Goal: Information Seeking & Learning: Learn about a topic

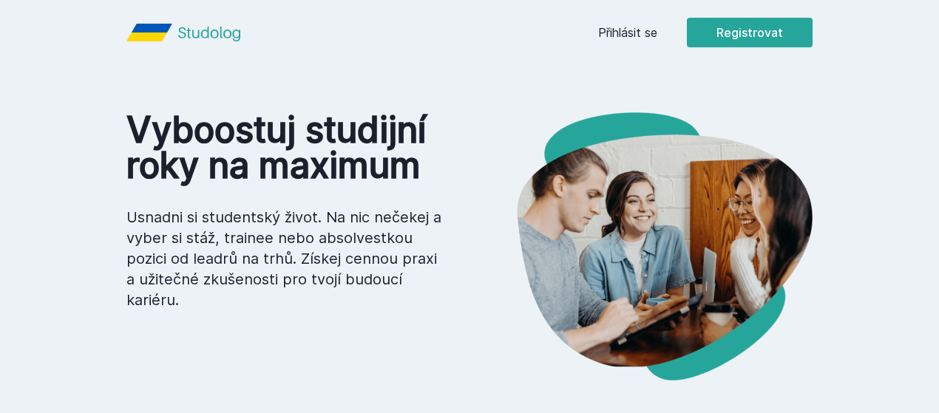
click at [657, 39] on link "Přihlásit se" at bounding box center [627, 33] width 59 height 18
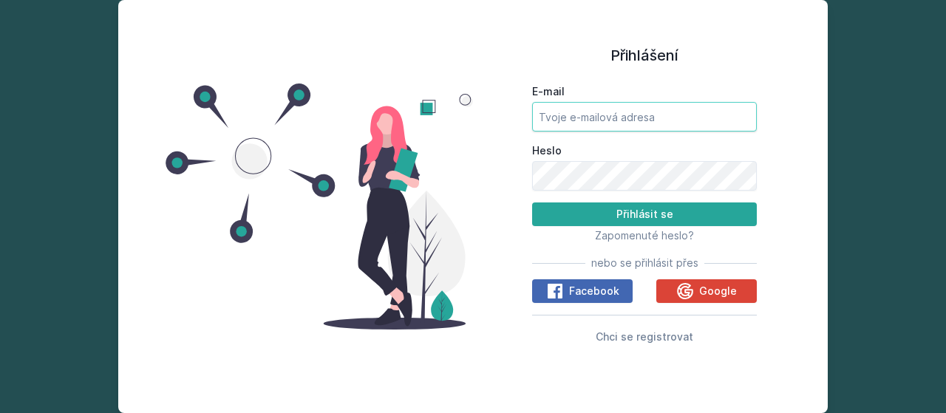
click at [631, 113] on input "E-mail" at bounding box center [644, 117] width 225 height 30
type input "anna.vavrinkova@gmail.com"
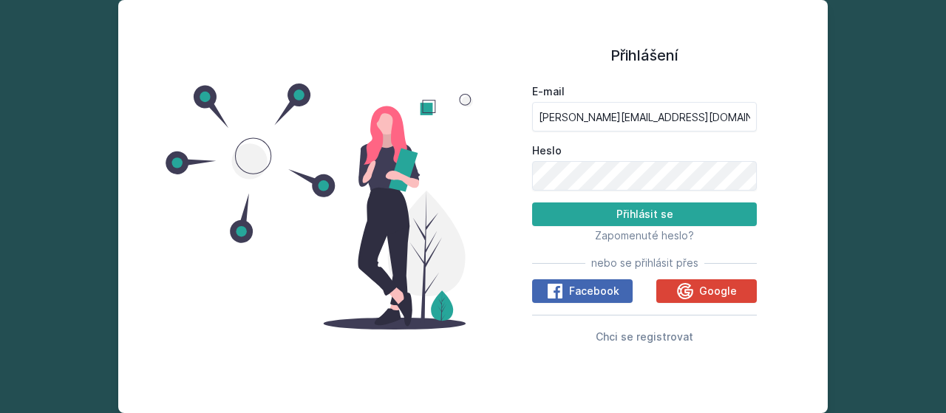
click at [677, 280] on button "Google" at bounding box center [706, 291] width 101 height 24
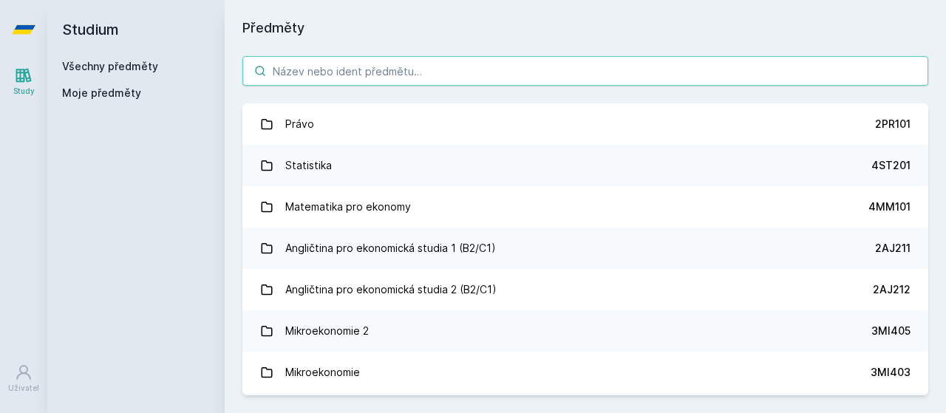
click at [313, 73] on input "search" at bounding box center [585, 71] width 686 height 30
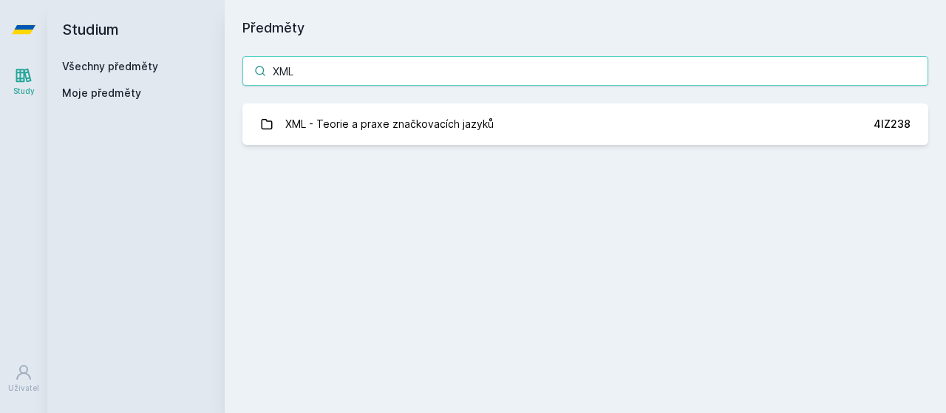
type input "XML"
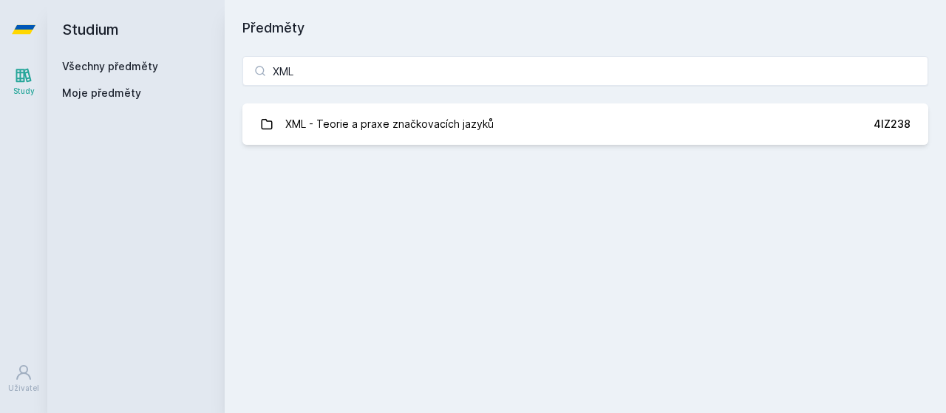
click at [331, 106] on link "XML - Teorie a praxe značkovacích jazyků 4IZ238" at bounding box center [585, 123] width 686 height 41
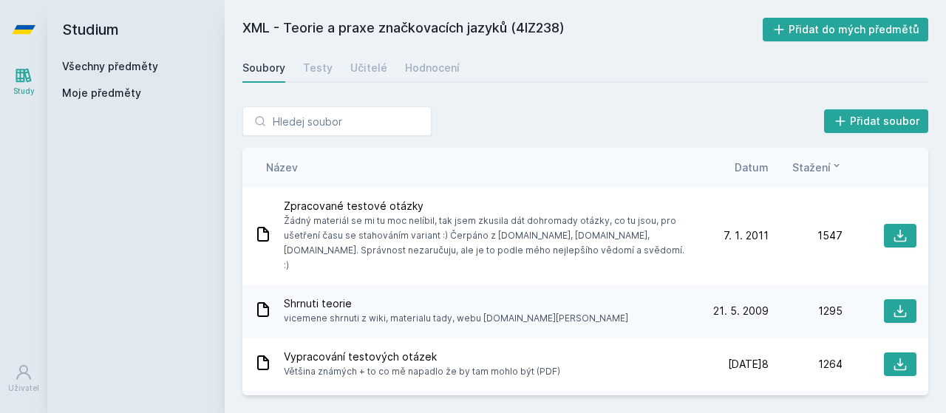
click at [370, 61] on div "Učitelé" at bounding box center [368, 68] width 37 height 15
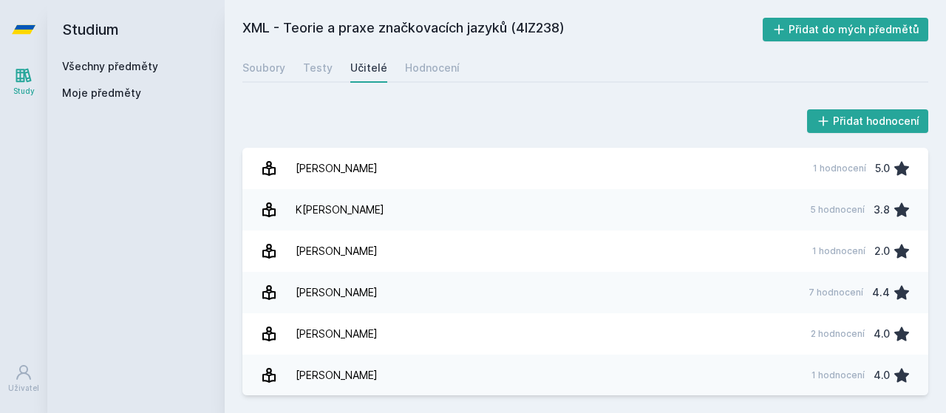
scroll to position [83, 0]
click at [370, 373] on link "[PERSON_NAME] 6 hodnocení 4.5" at bounding box center [585, 375] width 686 height 41
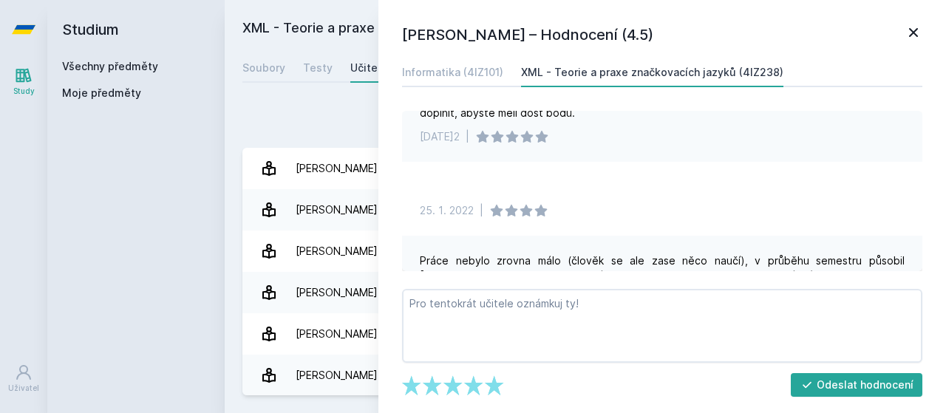
scroll to position [682, 0]
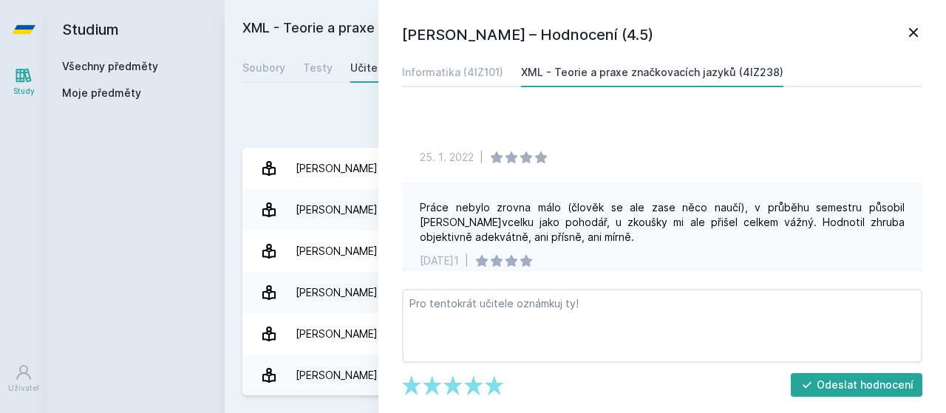
click at [367, 132] on div "Přidat hodnocení" at bounding box center [585, 121] width 686 height 30
click at [908, 24] on icon at bounding box center [914, 33] width 18 height 18
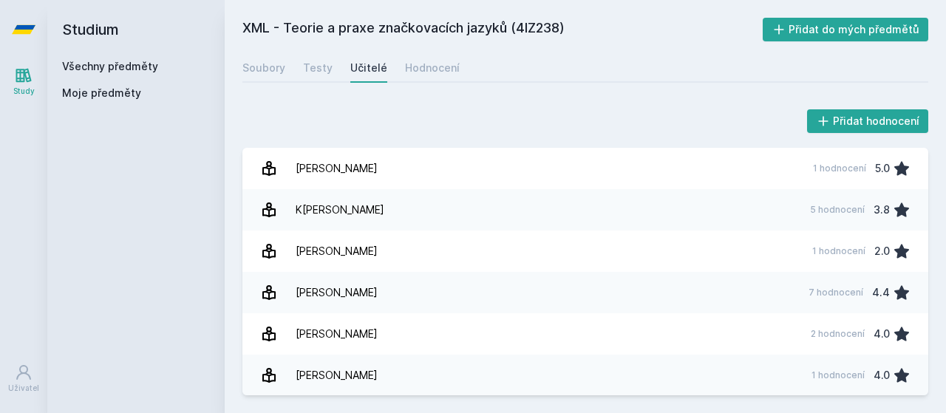
click at [346, 299] on link "[PERSON_NAME] 7 hodnocení 4.4" at bounding box center [585, 292] width 686 height 41
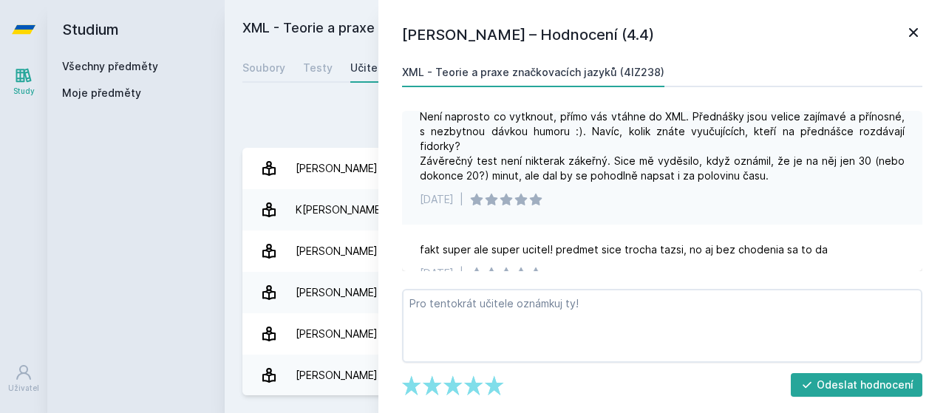
scroll to position [564, 0]
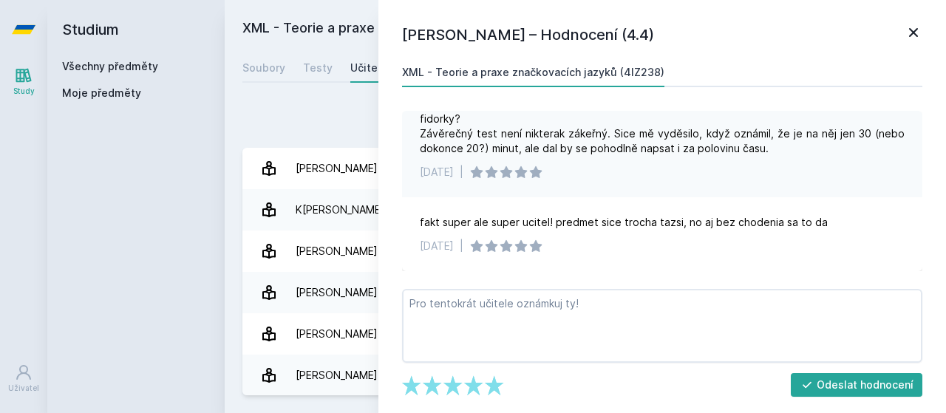
click at [321, 76] on link "Testy" at bounding box center [318, 68] width 30 height 30
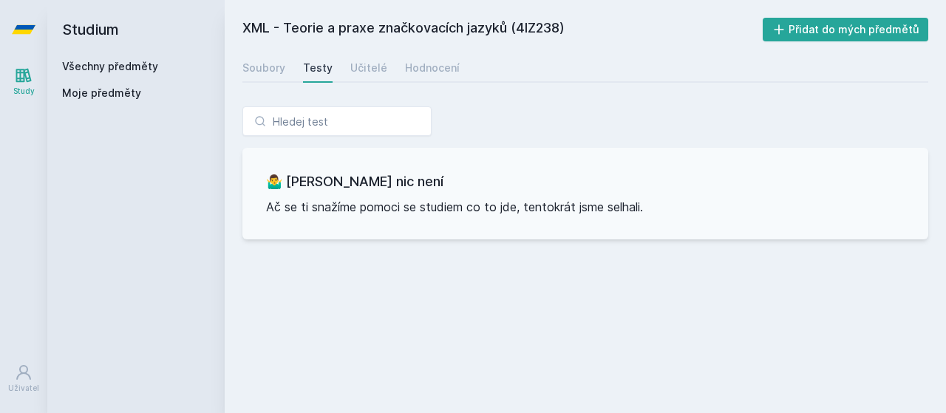
click at [258, 78] on link "Soubory" at bounding box center [263, 68] width 43 height 30
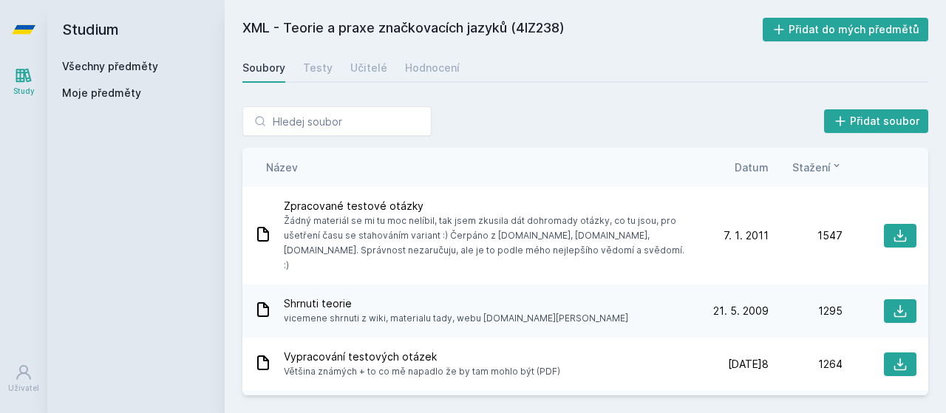
click at [416, 66] on div "Hodnocení" at bounding box center [432, 68] width 55 height 15
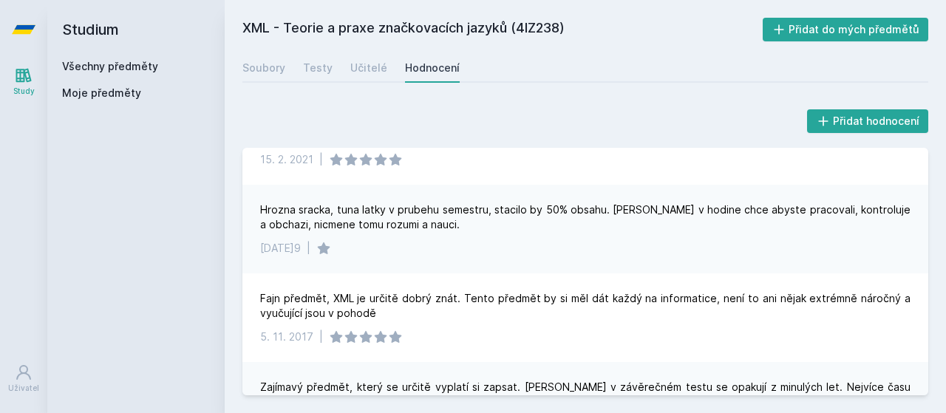
scroll to position [526, 0]
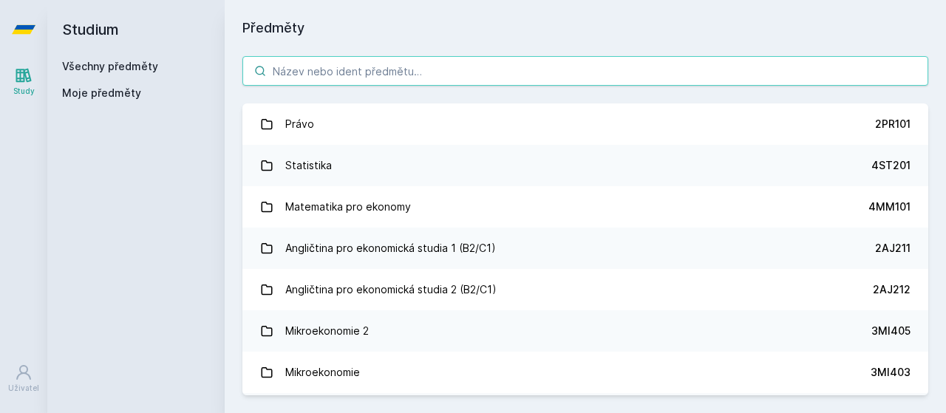
click at [346, 76] on input "search" at bounding box center [585, 71] width 686 height 30
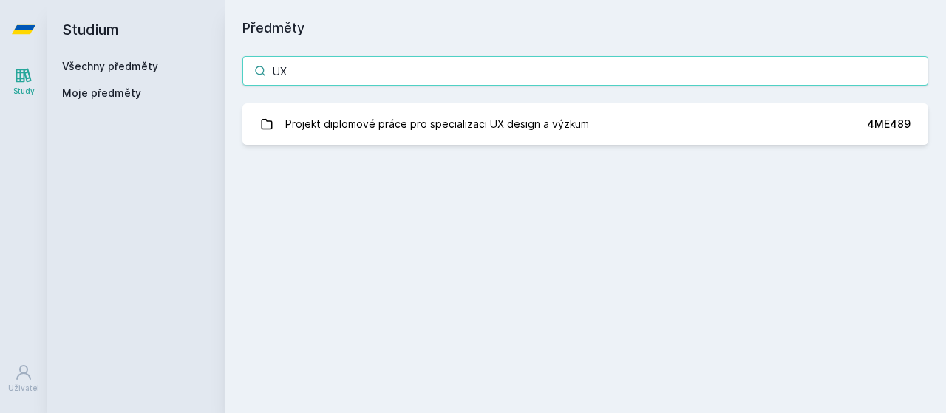
type input "U"
